Goal: Task Accomplishment & Management: Complete application form

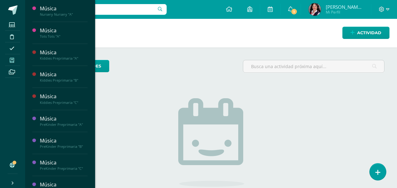
click at [11, 59] on icon at bounding box center [12, 60] width 4 height 5
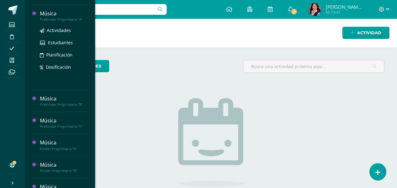
scroll to position [117, 0]
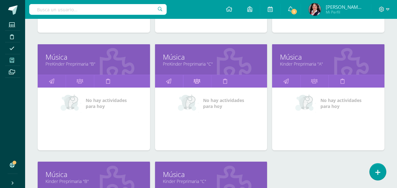
scroll to position [345, 0]
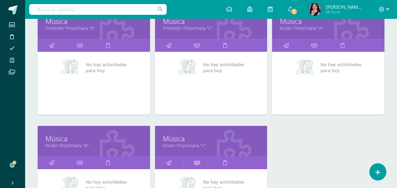
click at [195, 163] on icon at bounding box center [197, 163] width 7 height 12
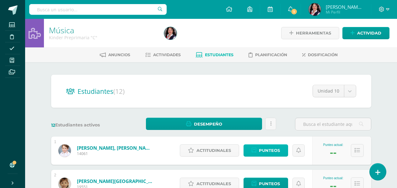
click at [262, 148] on span "Punteos" at bounding box center [269, 151] width 21 height 12
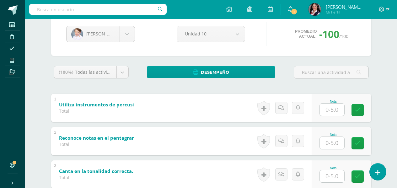
scroll to position [94, 0]
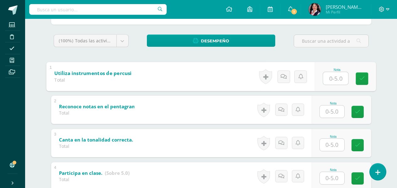
click at [333, 78] on input "text" at bounding box center [335, 78] width 25 height 13
type input "5"
click at [341, 111] on input "text" at bounding box center [332, 112] width 24 height 12
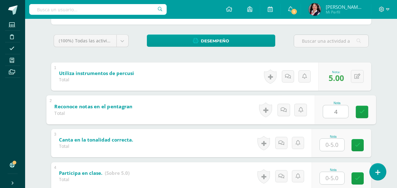
type input "4"
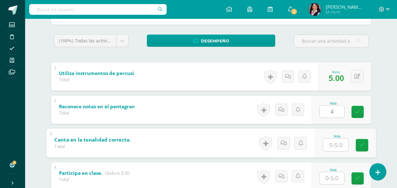
click at [335, 140] on input "text" at bounding box center [335, 144] width 25 height 13
type input "4"
click at [333, 178] on input "text" at bounding box center [332, 178] width 24 height 12
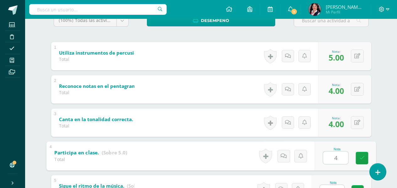
scroll to position [126, 0]
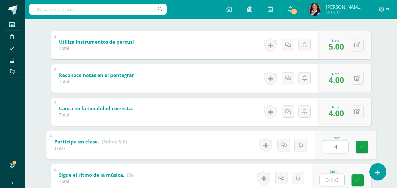
type input "4"
click at [337, 183] on input "text" at bounding box center [332, 180] width 24 height 12
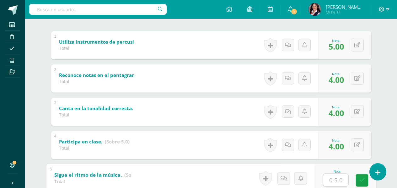
type input "5"
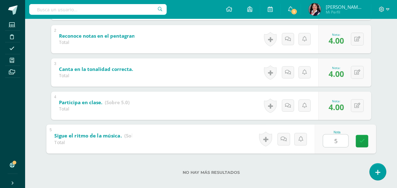
scroll to position [172, 0]
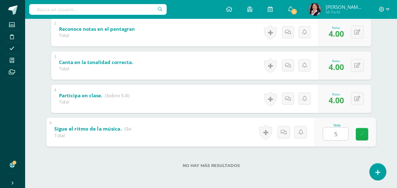
click at [362, 133] on icon at bounding box center [362, 134] width 6 height 5
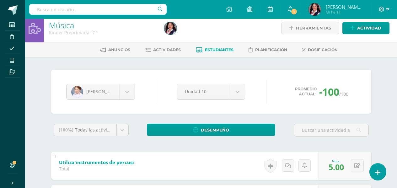
scroll to position [0, 0]
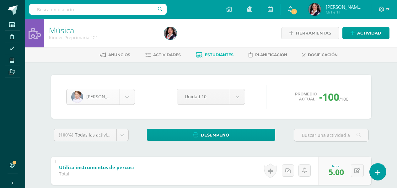
click at [130, 95] on body "Estudiantes Disciplina Asistencia Mis cursos Archivos Soporte Ayuda Reportar un…" at bounding box center [198, 180] width 397 height 360
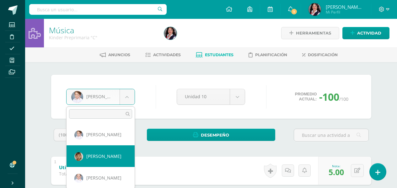
select select "3386"
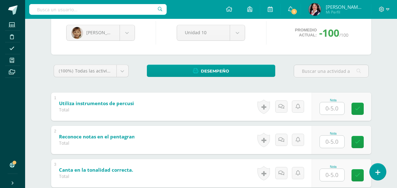
scroll to position [129, 0]
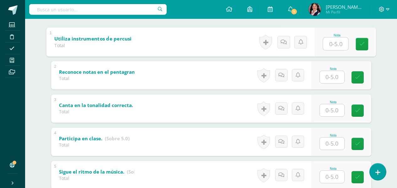
click at [331, 44] on input "text" at bounding box center [335, 43] width 25 height 13
type input "5"
click at [331, 77] on input "text" at bounding box center [332, 77] width 24 height 12
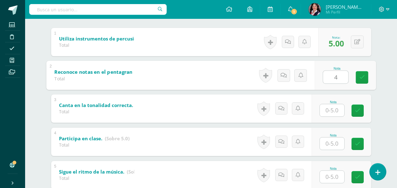
type input "4"
click at [332, 117] on div at bounding box center [332, 110] width 25 height 13
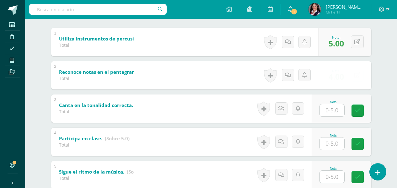
click at [333, 114] on input "text" at bounding box center [332, 110] width 24 height 12
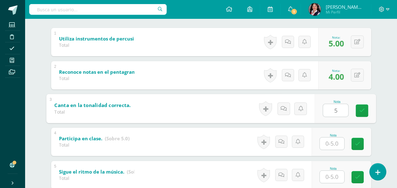
type input "5"
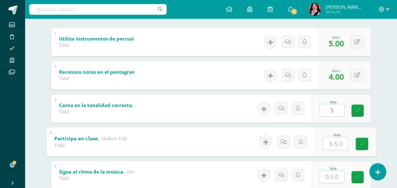
click at [330, 145] on input "text" at bounding box center [335, 143] width 25 height 13
type input "5"
click at [334, 173] on input "text" at bounding box center [332, 177] width 24 height 12
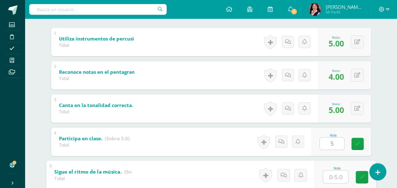
type input "5"
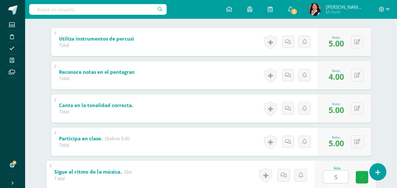
click at [357, 178] on link at bounding box center [362, 177] width 13 height 13
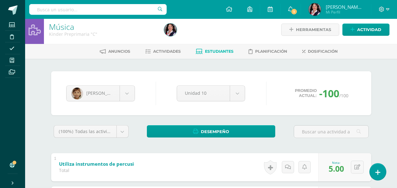
scroll to position [3, 0]
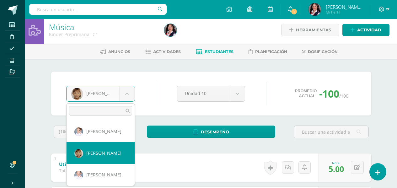
click at [127, 93] on body "Estudiantes Disciplina Asistencia Mis cursos Archivos Soporte Ayuda Reportar un…" at bounding box center [198, 177] width 397 height 360
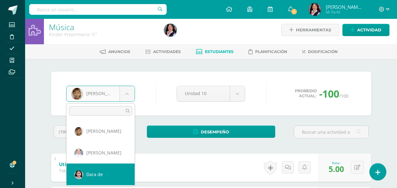
scroll to position [31, 0]
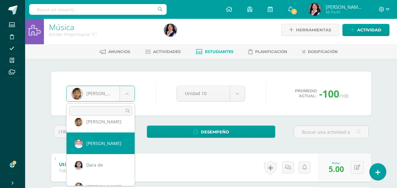
select select "3326"
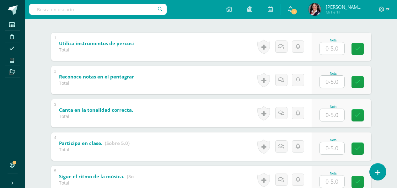
scroll to position [126, 0]
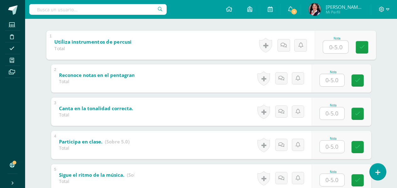
click at [340, 48] on input "text" at bounding box center [335, 47] width 25 height 13
type input "5"
click at [328, 80] on input "text" at bounding box center [332, 80] width 24 height 12
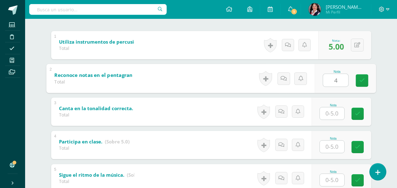
type input "4"
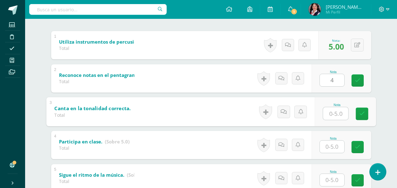
click at [338, 112] on input "text" at bounding box center [335, 113] width 25 height 13
type input "4"
click at [337, 146] on input "text" at bounding box center [332, 147] width 24 height 12
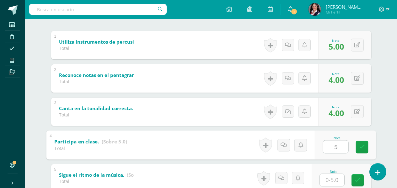
type input "5"
click at [338, 183] on input "text" at bounding box center [332, 180] width 24 height 12
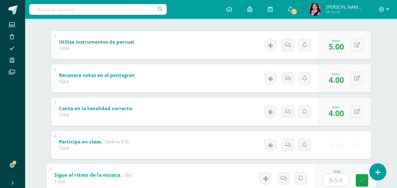
type input "5"
click at [364, 183] on icon at bounding box center [362, 180] width 6 height 5
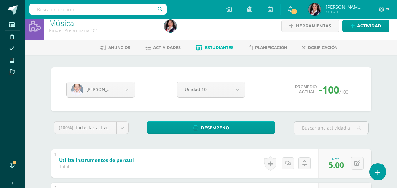
scroll to position [0, 0]
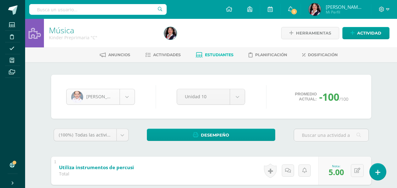
click at [131, 101] on body "Estudiantes Disciplina Asistencia Mis cursos Archivos Soporte Ayuda Reportar un…" at bounding box center [198, 180] width 397 height 360
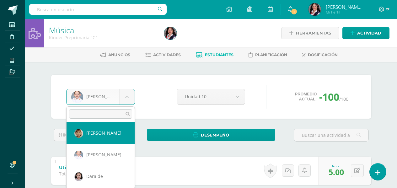
scroll to position [31, 0]
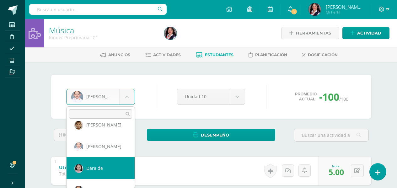
select select "3380"
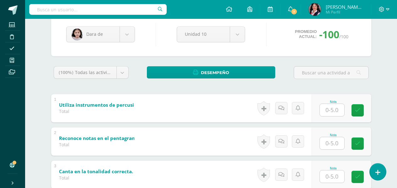
scroll to position [126, 0]
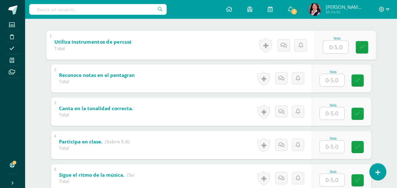
click at [337, 47] on input "text" at bounding box center [335, 47] width 25 height 13
type input "5"
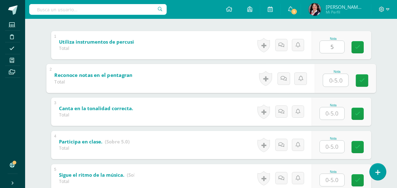
click at [333, 76] on input "text" at bounding box center [335, 80] width 25 height 13
type input "4"
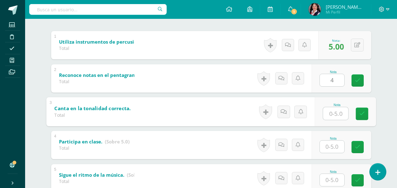
click at [336, 116] on input "text" at bounding box center [335, 113] width 25 height 13
type input "5"
click at [336, 149] on input "text" at bounding box center [332, 147] width 24 height 12
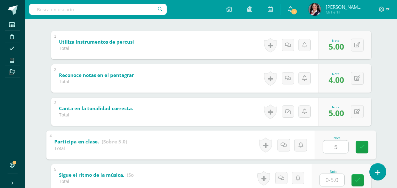
type input "5"
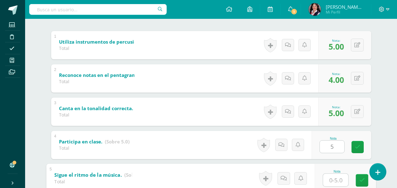
click at [338, 181] on input "text" at bounding box center [335, 180] width 25 height 13
type input "5"
click at [359, 181] on icon at bounding box center [362, 180] width 6 height 5
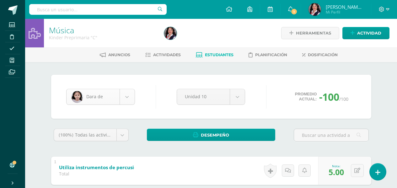
scroll to position [21, 0]
click at [129, 99] on body "Estudiantes Disciplina Asistencia Mis cursos Archivos Soporte Ayuda Reportar un…" at bounding box center [198, 180] width 397 height 360
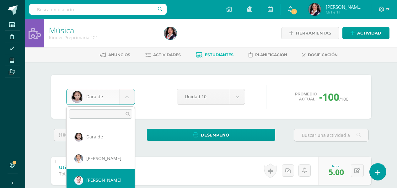
scroll to position [65, 0]
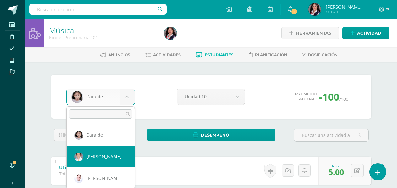
select select "3288"
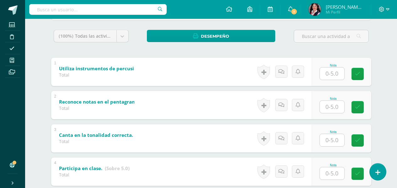
scroll to position [126, 0]
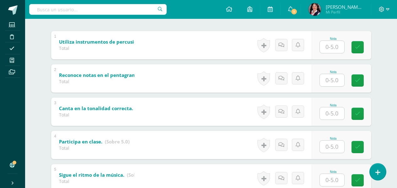
click at [336, 50] on input "text" at bounding box center [332, 47] width 24 height 12
type input "5"
click at [334, 78] on input "text" at bounding box center [335, 80] width 25 height 13
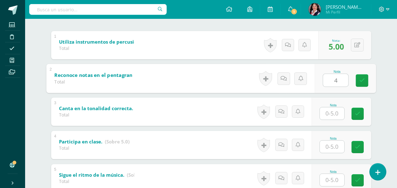
type input "4"
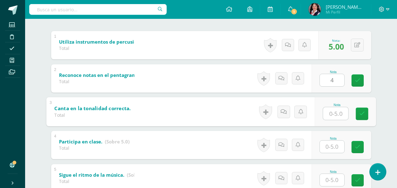
click at [333, 110] on input "text" at bounding box center [335, 113] width 25 height 13
type input "4"
click at [332, 142] on input "text" at bounding box center [332, 147] width 24 height 12
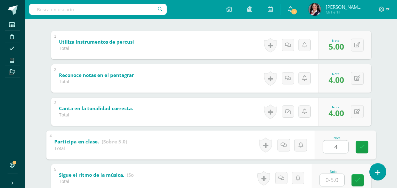
type input "4"
click at [337, 180] on input "text" at bounding box center [332, 180] width 24 height 12
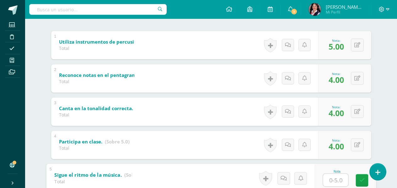
type input "4"
click at [363, 183] on icon at bounding box center [362, 180] width 6 height 5
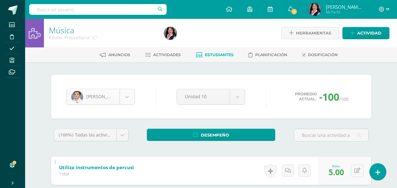
scroll to position [43, 0]
click at [122, 99] on body "Estudiantes Disciplina Asistencia Mis cursos Archivos Soporte Ayuda Reportar un…" at bounding box center [198, 180] width 397 height 360
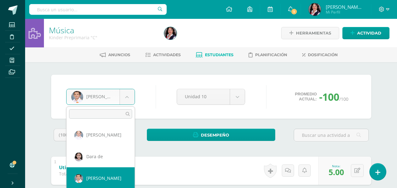
scroll to position [74, 0]
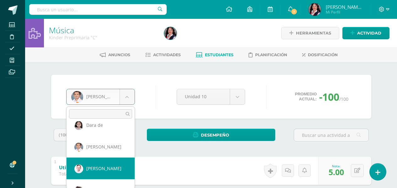
select select "3400"
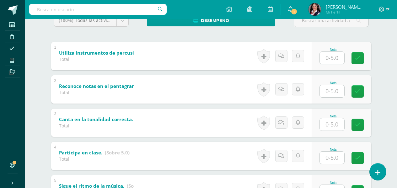
scroll to position [126, 0]
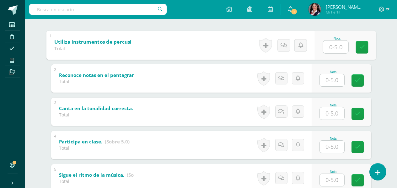
click at [341, 50] on input "text" at bounding box center [335, 47] width 25 height 13
type input "5"
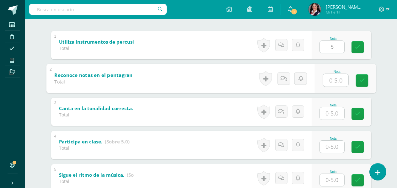
click at [332, 84] on input "text" at bounding box center [335, 80] width 25 height 13
click at [334, 115] on input "text" at bounding box center [332, 113] width 24 height 12
click at [342, 78] on input "0" at bounding box center [335, 80] width 25 height 13
type input "04"
click at [331, 111] on input "text" at bounding box center [332, 113] width 24 height 12
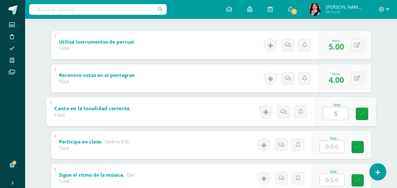
type input "5"
click at [334, 150] on input "text" at bounding box center [332, 147] width 24 height 12
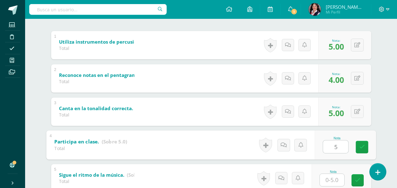
type input "5"
click at [336, 183] on input "text" at bounding box center [332, 180] width 24 height 12
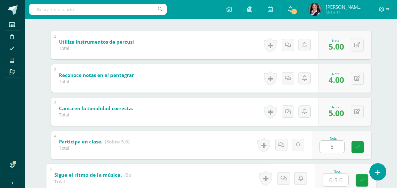
type input "5"
click at [359, 178] on link at bounding box center [362, 180] width 13 height 13
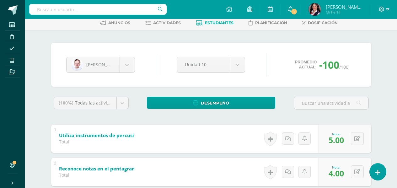
scroll to position [31, 0]
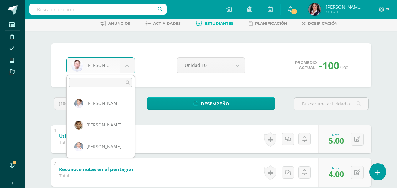
click at [128, 67] on body "Estudiantes Disciplina Asistencia Mis cursos Archivos Soporte Ayuda Reportar un…" at bounding box center [198, 149] width 397 height 360
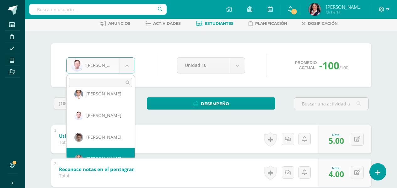
scroll to position [108, 0]
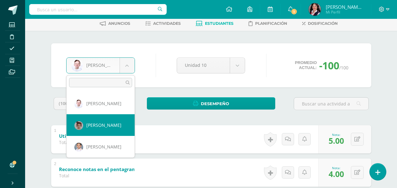
select select "3476"
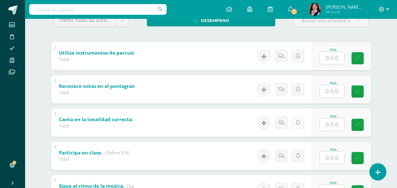
scroll to position [126, 0]
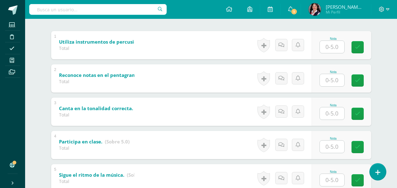
click at [339, 45] on input "text" at bounding box center [332, 47] width 24 height 12
type input "5"
click at [328, 79] on input "text" at bounding box center [332, 80] width 24 height 12
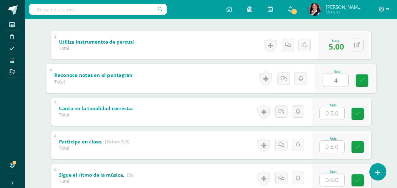
type input "4"
click at [331, 115] on input "text" at bounding box center [332, 113] width 24 height 12
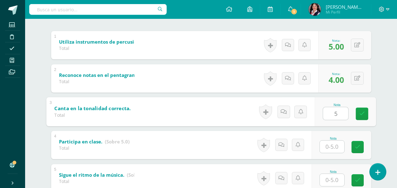
type input "5"
click at [339, 153] on div "Nota" at bounding box center [342, 145] width 60 height 28
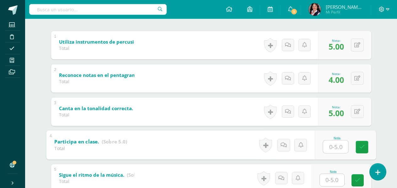
click at [338, 145] on input "text" at bounding box center [335, 146] width 25 height 13
type input "5"
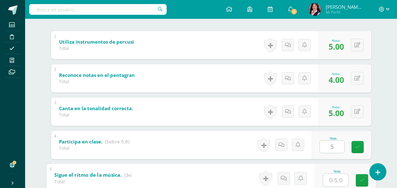
click at [338, 180] on input "text" at bounding box center [335, 180] width 25 height 13
type input "5"
click at [359, 179] on link at bounding box center [362, 180] width 13 height 13
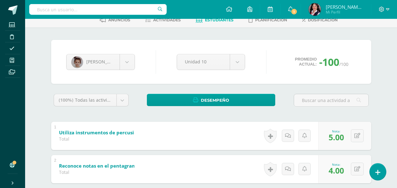
scroll to position [31, 0]
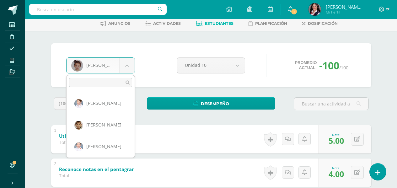
click at [126, 64] on body "Estudiantes Disciplina Asistencia Mis cursos Archivos Soporte Ayuda Reportar un…" at bounding box center [198, 149] width 397 height 360
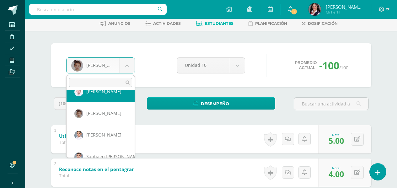
scroll to position [130, 0]
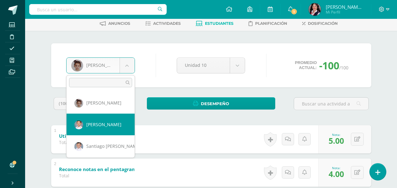
select select "3346"
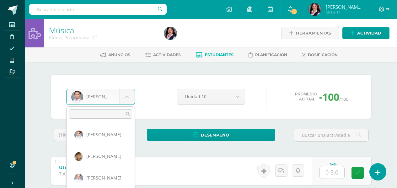
click at [126, 100] on body "Estudiantes Disciplina Asistencia Mis cursos Archivos Soporte Ayuda Reportar un…" at bounding box center [198, 180] width 397 height 360
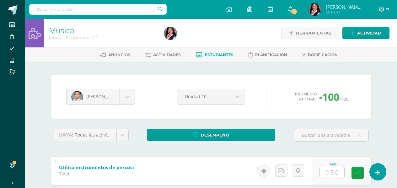
click at [339, 176] on body "Estudiantes Disciplina Asistencia Mis cursos Archivos Soporte Ayuda Reportar un…" at bounding box center [198, 180] width 397 height 360
click at [331, 175] on input "text" at bounding box center [332, 172] width 24 height 12
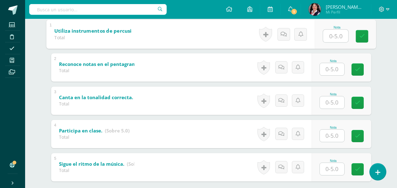
scroll to position [126, 0]
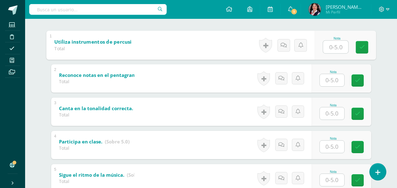
click at [335, 44] on input "text" at bounding box center [335, 47] width 25 height 13
type input "5"
click at [335, 79] on input "text" at bounding box center [332, 80] width 24 height 12
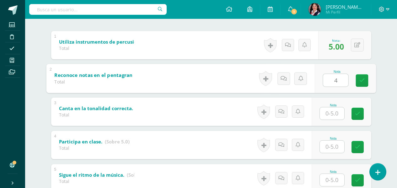
type input "4"
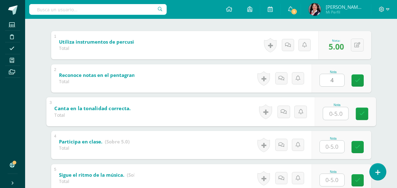
click at [337, 112] on input "text" at bounding box center [335, 113] width 25 height 13
type input "4"
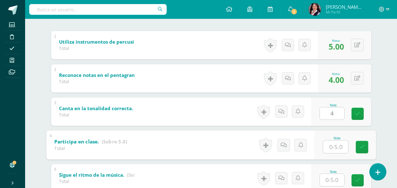
click at [331, 148] on input "text" at bounding box center [335, 146] width 25 height 13
type input "4"
click at [337, 179] on input "text" at bounding box center [332, 180] width 24 height 12
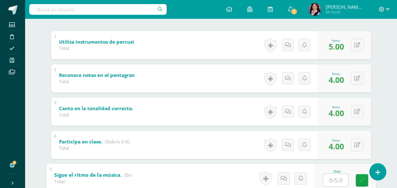
type input "4"
click at [359, 178] on link at bounding box center [362, 180] width 13 height 13
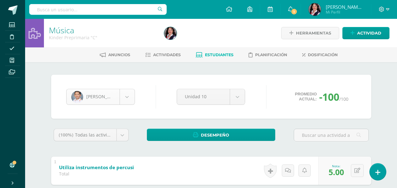
scroll to position [108, 0]
click at [130, 97] on body "Estudiantes Disciplina Asistencia Mis cursos Archivos Soporte Ayuda Reportar un…" at bounding box center [198, 180] width 397 height 360
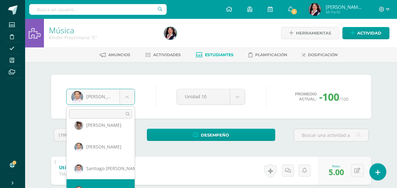
scroll to position [151, 0]
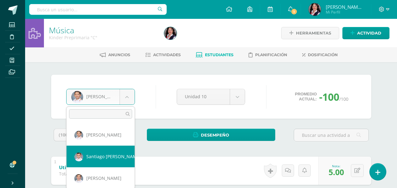
select select "3209"
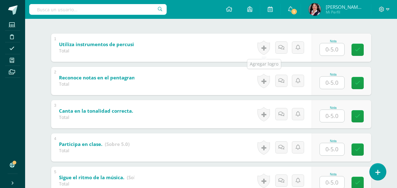
scroll to position [126, 0]
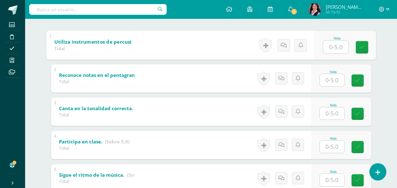
click at [339, 43] on input "text" at bounding box center [335, 47] width 25 height 13
type input "5"
click at [336, 79] on input "text" at bounding box center [332, 80] width 24 height 12
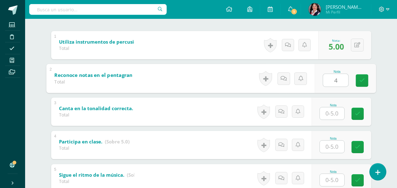
type input "4"
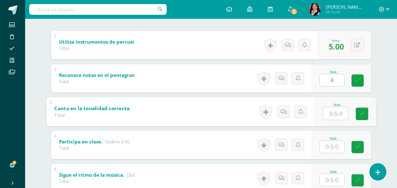
click at [336, 114] on input "text" at bounding box center [335, 113] width 25 height 13
type input "5"
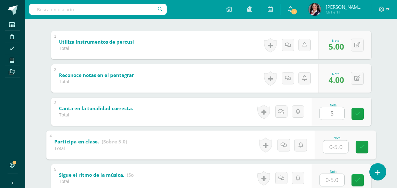
click at [332, 152] on input "text" at bounding box center [335, 146] width 25 height 13
type input "5"
click at [336, 181] on input "text" at bounding box center [332, 180] width 24 height 12
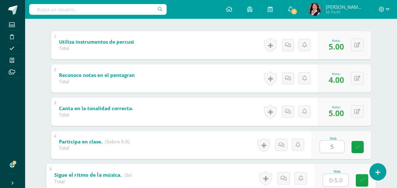
type input "5"
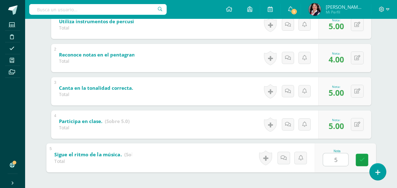
scroll to position [157, 0]
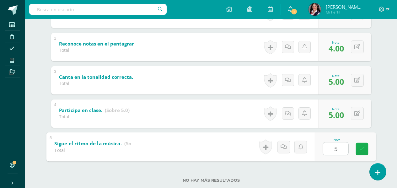
click at [359, 146] on link at bounding box center [362, 149] width 13 height 13
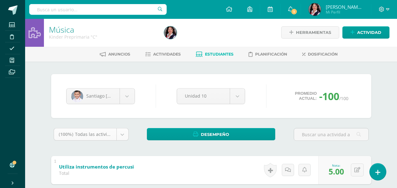
scroll to position [0, 0]
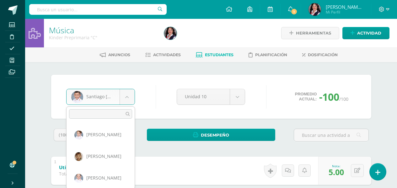
click at [130, 101] on body "Estudiantes Disciplina Asistencia Mis cursos Archivos Soporte Ayuda Reportar un…" at bounding box center [198, 180] width 397 height 360
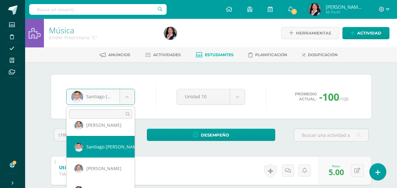
scroll to position [173, 0]
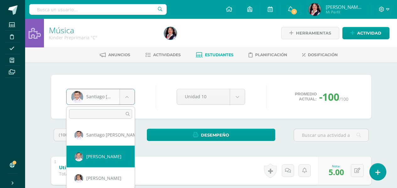
select select "3301"
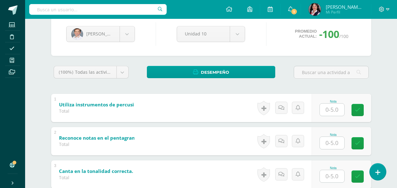
scroll to position [94, 0]
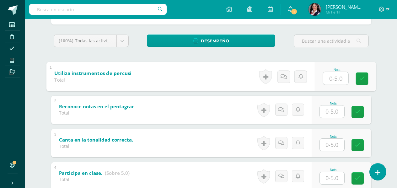
click at [337, 75] on input "text" at bounding box center [335, 78] width 25 height 13
type input "5"
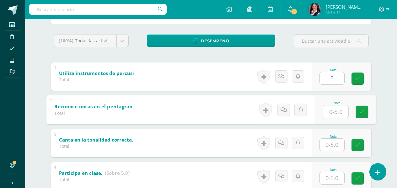
click at [337, 110] on input "text" at bounding box center [335, 111] width 25 height 13
type input "4"
click at [333, 142] on input "text" at bounding box center [332, 145] width 24 height 12
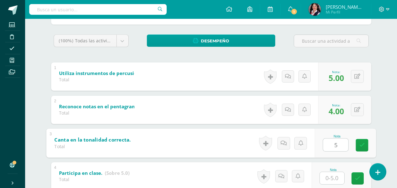
type input "5"
click at [331, 177] on input "text" at bounding box center [332, 178] width 24 height 12
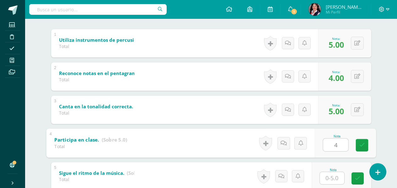
scroll to position [157, 0]
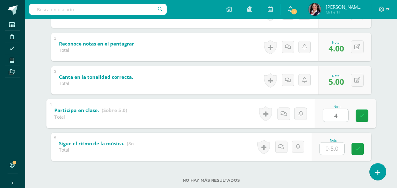
type input "4"
click at [340, 144] on input "text" at bounding box center [332, 149] width 24 height 12
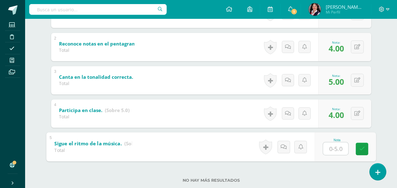
type input "5"
click at [363, 148] on icon at bounding box center [362, 148] width 6 height 5
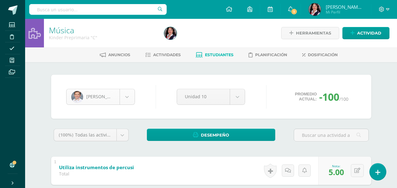
scroll to position [151, 0]
click at [122, 91] on body "Estudiantes Disciplina Asistencia Mis cursos Archivos Soporte Ayuda Reportar un…" at bounding box center [198, 180] width 397 height 360
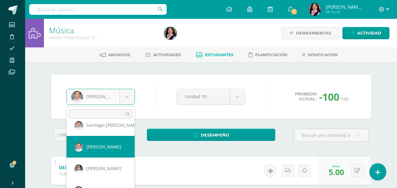
scroll to position [195, 0]
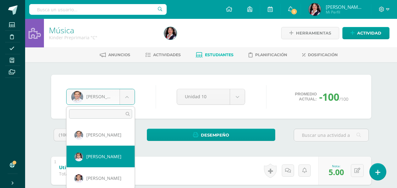
select select "3350"
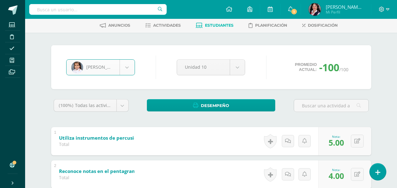
scroll to position [0, 0]
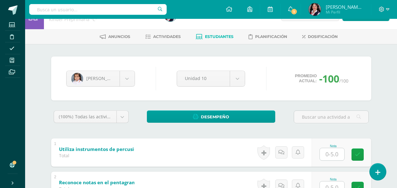
scroll to position [35, 0]
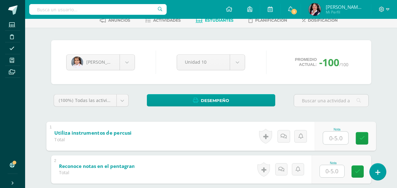
click at [336, 139] on input "text" at bounding box center [335, 138] width 25 height 13
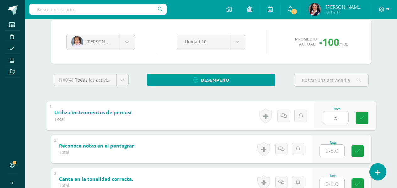
scroll to position [66, 0]
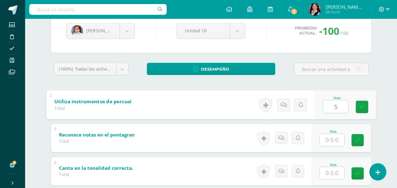
type input "5"
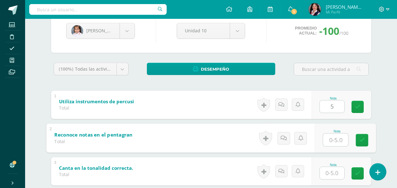
click at [338, 140] on input "text" at bounding box center [335, 139] width 25 height 13
type input "4"
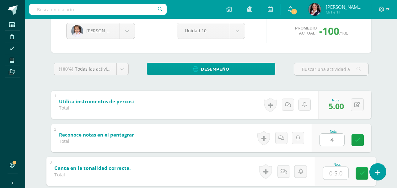
click at [335, 174] on input "text" at bounding box center [335, 173] width 25 height 13
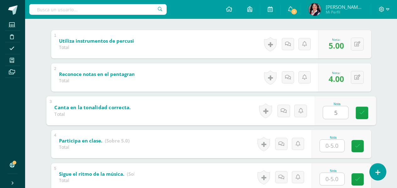
scroll to position [129, 0]
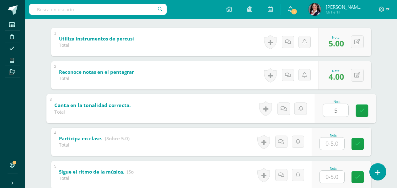
type input "5"
click at [332, 139] on input "text" at bounding box center [332, 144] width 24 height 12
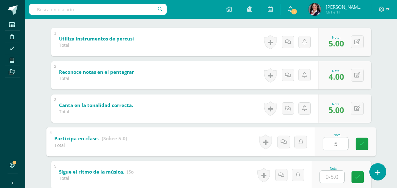
type input "5"
click at [332, 176] on input "text" at bounding box center [332, 177] width 24 height 12
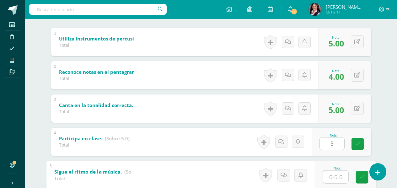
type input "5"
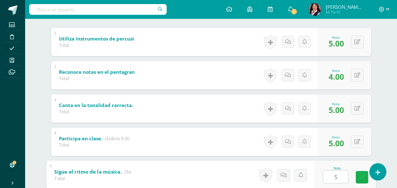
click at [360, 179] on icon at bounding box center [362, 177] width 6 height 5
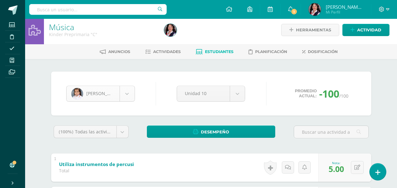
scroll to position [173, 0]
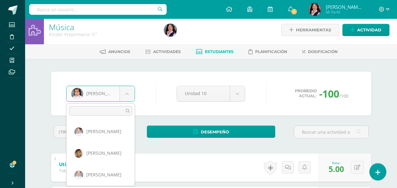
click at [122, 95] on body "Estudiantes Disciplina Asistencia Mis cursos Archivos Soporte Ayuda Reportar un…" at bounding box center [198, 177] width 397 height 360
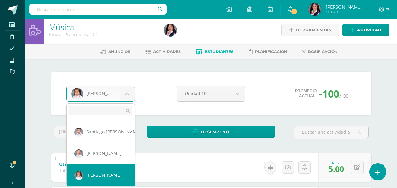
scroll to position [197, 0]
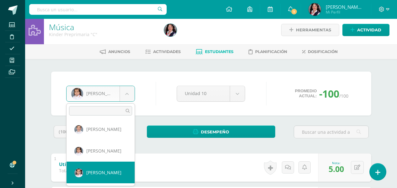
select select "3357"
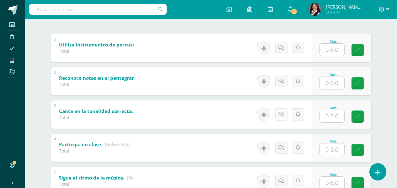
scroll to position [126, 0]
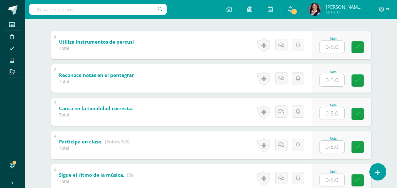
click at [330, 46] on input "text" at bounding box center [332, 47] width 24 height 12
type input "5"
click at [334, 81] on input "text" at bounding box center [332, 80] width 24 height 12
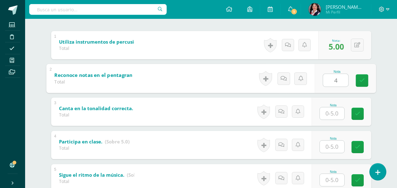
type input "4"
click at [335, 120] on div "Nota" at bounding box center [342, 112] width 60 height 28
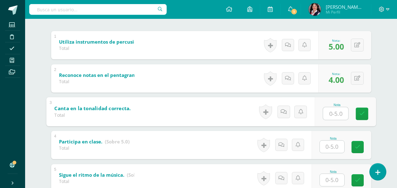
click at [336, 115] on input "text" at bounding box center [335, 113] width 25 height 13
type input "5"
click at [339, 146] on input "text" at bounding box center [332, 147] width 24 height 12
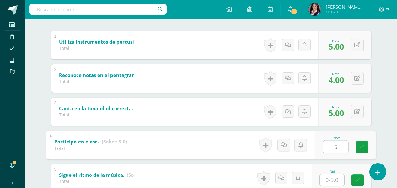
type input "5"
click at [332, 181] on input "text" at bounding box center [332, 180] width 24 height 12
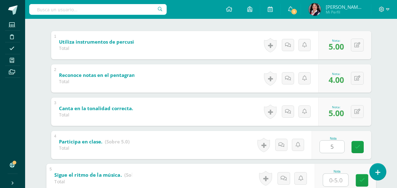
type input "5"
click at [361, 182] on icon at bounding box center [362, 180] width 6 height 5
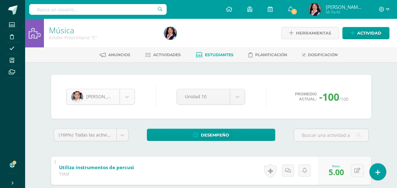
scroll to position [195, 0]
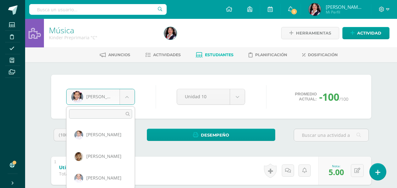
click at [128, 97] on body "Estudiantes Disciplina Asistencia Mis cursos Archivos Soporte Ayuda Reportar un…" at bounding box center [198, 180] width 397 height 360
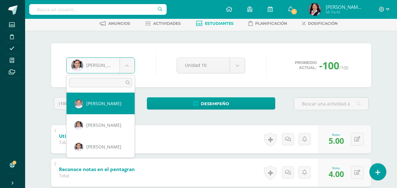
scroll to position [176, 0]
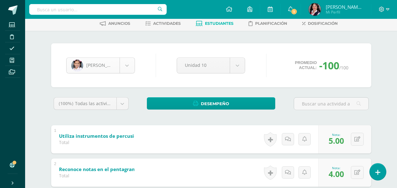
click at [132, 66] on body "Estudiantes Disciplina Asistencia Mis cursos Archivos Soporte Ayuda Reportar un…" at bounding box center [198, 149] width 397 height 360
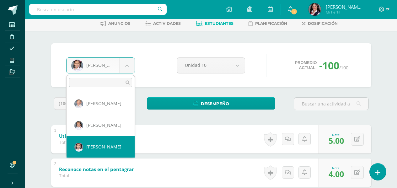
click at [131, 66] on body "Estudiantes Disciplina Asistencia Mis cursos Archivos Soporte Ayuda Reportar un…" at bounding box center [198, 149] width 397 height 360
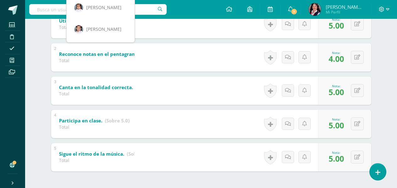
scroll to position [172, 0]
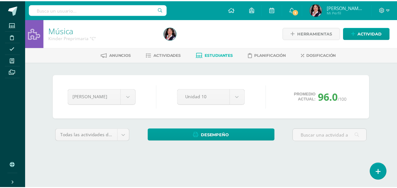
scroll to position [3, 0]
